Goal: Find specific page/section: Find specific page/section

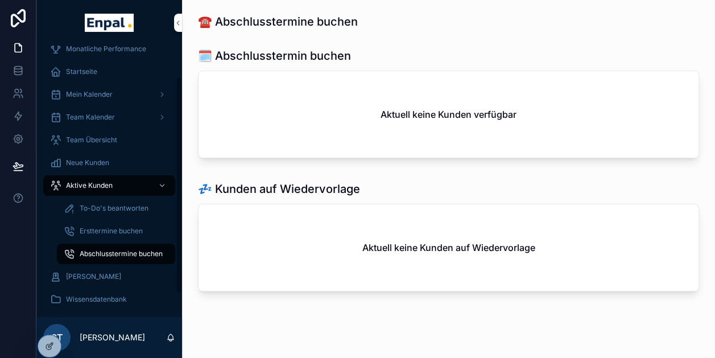
scroll to position [41, 0]
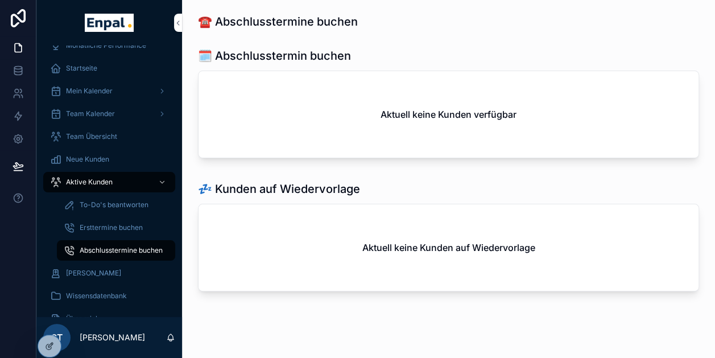
click at [0, 0] on div at bounding box center [0, 0] width 0 height 0
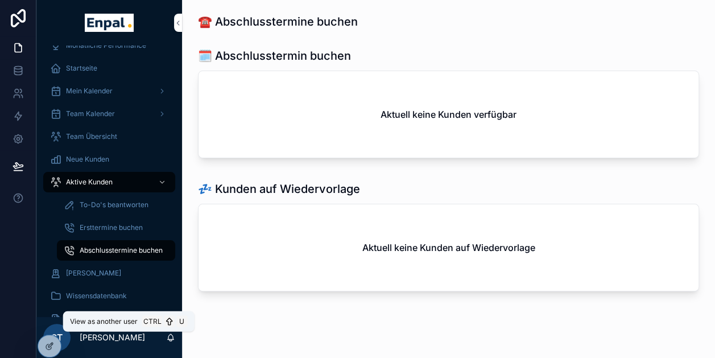
click at [0, 0] on icon at bounding box center [0, 0] width 0 height 0
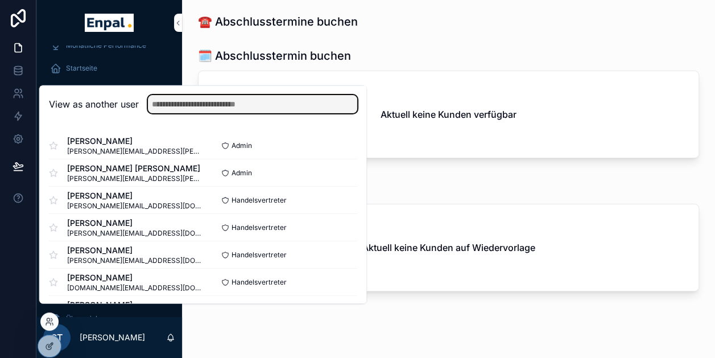
click at [227, 113] on input "text" at bounding box center [252, 104] width 209 height 18
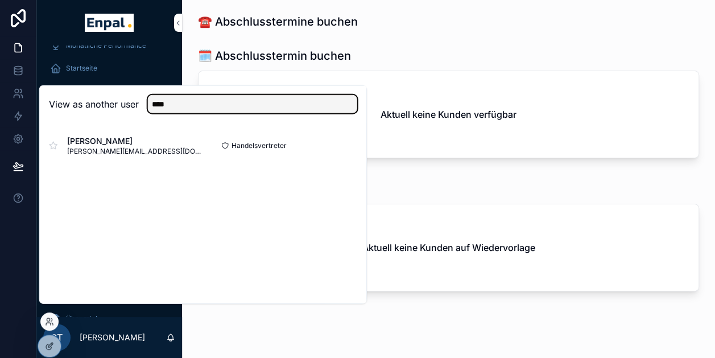
type input "****"
click at [0, 0] on button "Select" at bounding box center [0, 0] width 0 height 0
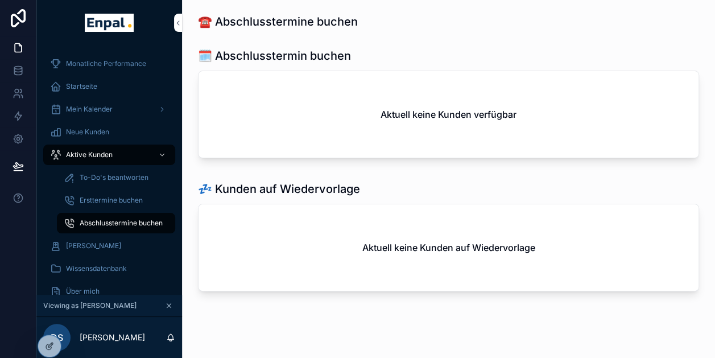
click at [91, 153] on span "Aktive Kunden" at bounding box center [89, 154] width 47 height 9
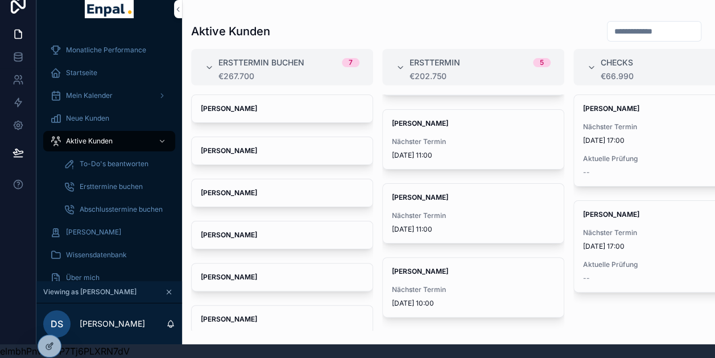
scroll to position [16, 0]
